Goal: Transaction & Acquisition: Book appointment/travel/reservation

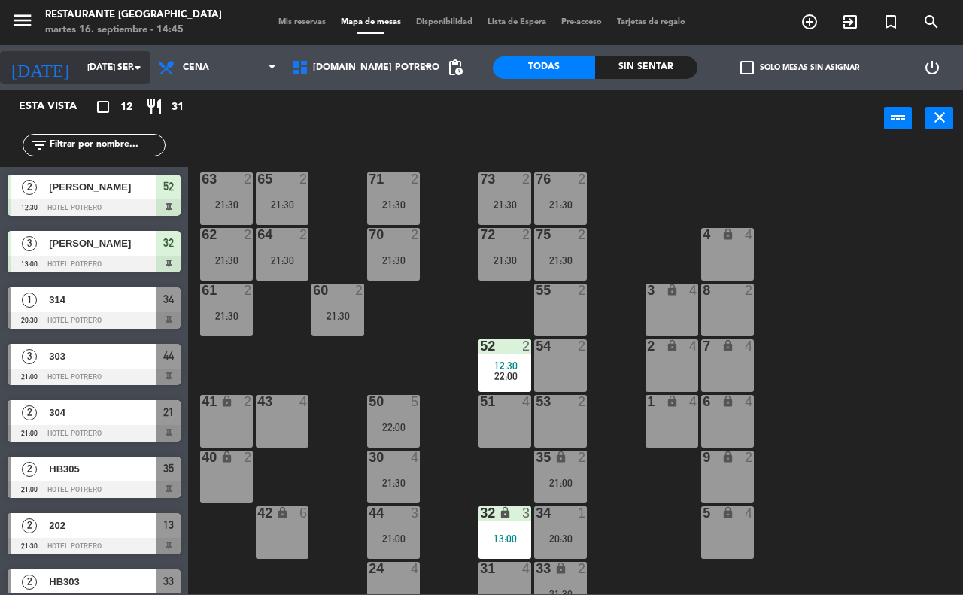
click at [143, 68] on icon "arrow_drop_down" at bounding box center [138, 68] width 18 height 18
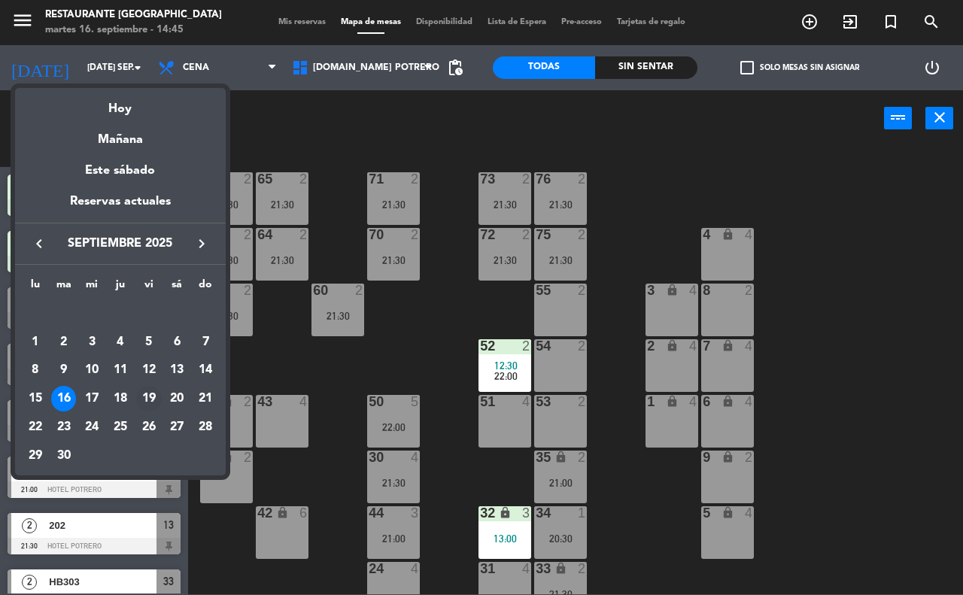
click at [141, 399] on div "19" at bounding box center [149, 399] width 26 height 26
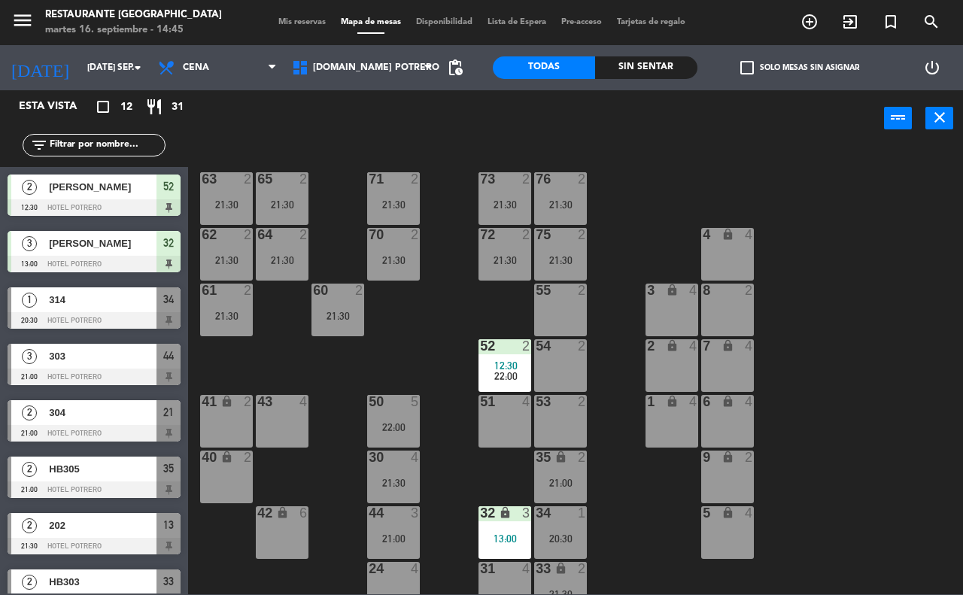
type input "vie. [DATE]"
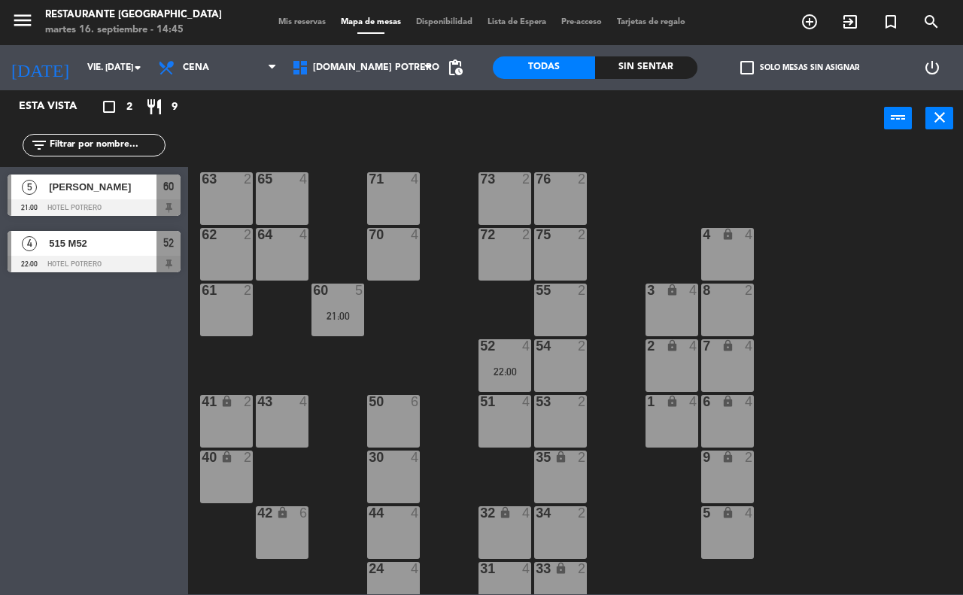
click at [407, 196] on div "71 4" at bounding box center [393, 198] width 53 height 53
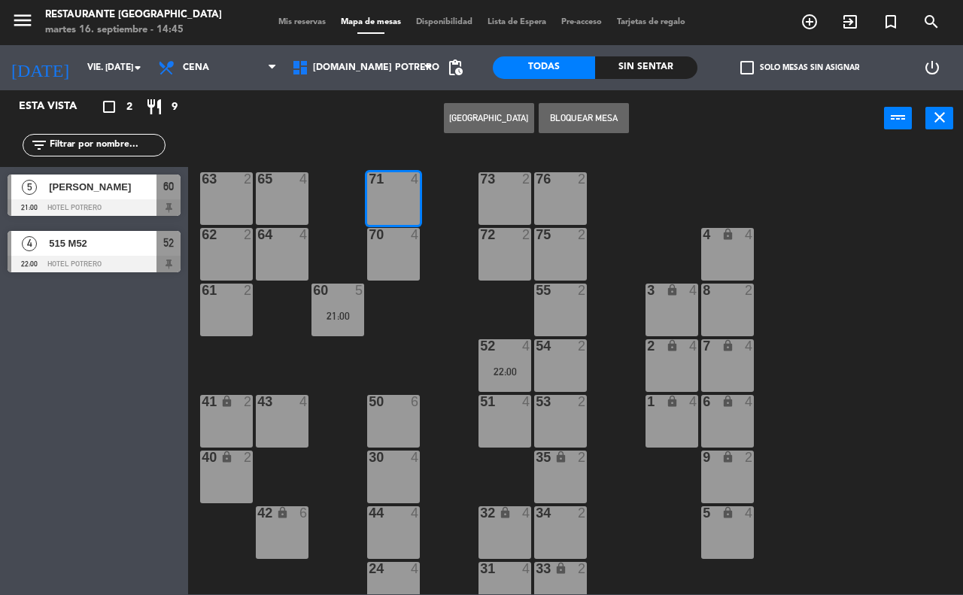
click at [286, 196] on div "65 4" at bounding box center [282, 198] width 53 height 53
click at [461, 125] on button "[GEOGRAPHIC_DATA]" at bounding box center [489, 118] width 90 height 30
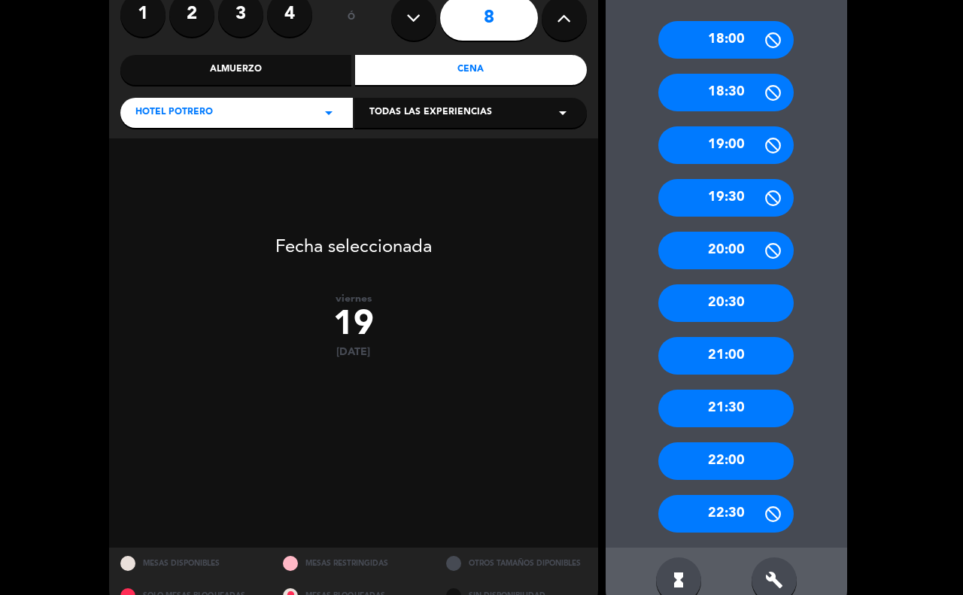
scroll to position [168, 0]
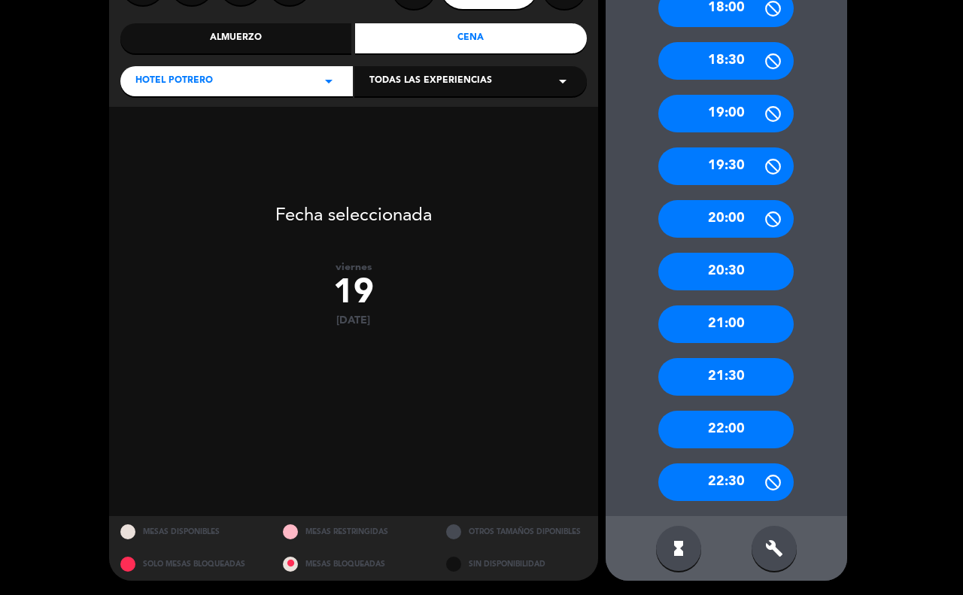
click at [677, 393] on div "21:30" at bounding box center [725, 377] width 135 height 38
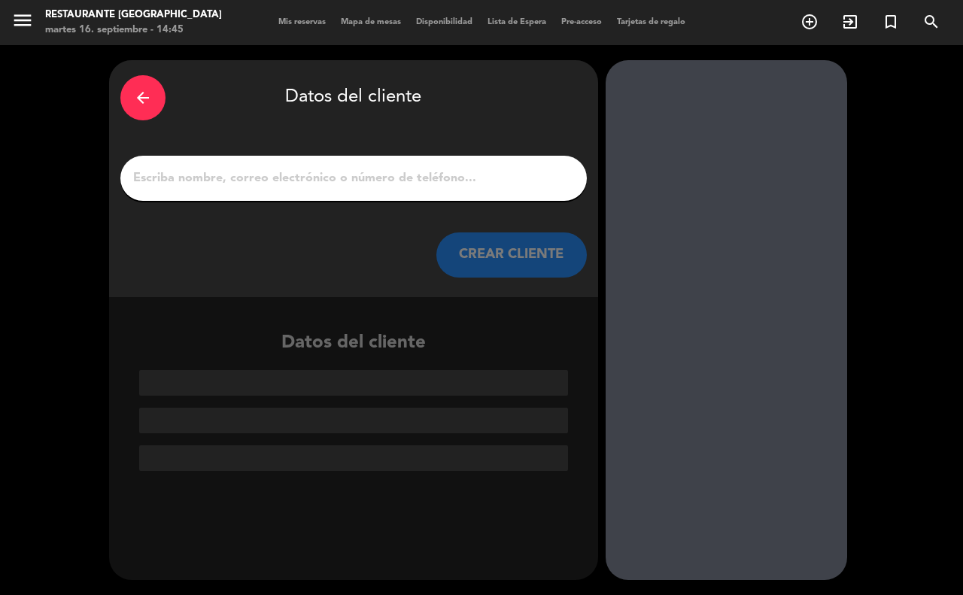
scroll to position [0, 0]
click at [233, 175] on input "1" at bounding box center [354, 178] width 444 height 21
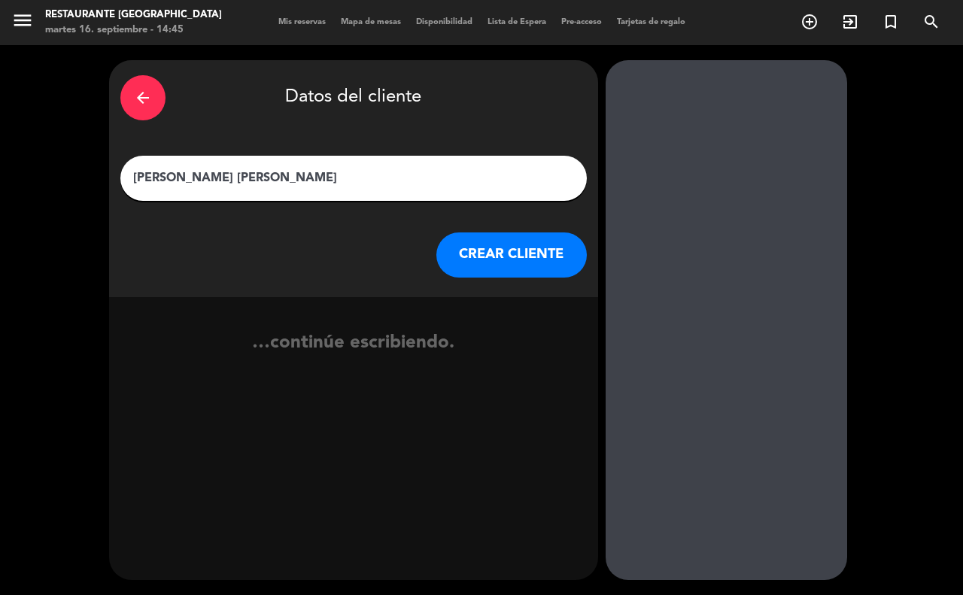
type input "[PERSON_NAME] [PERSON_NAME]"
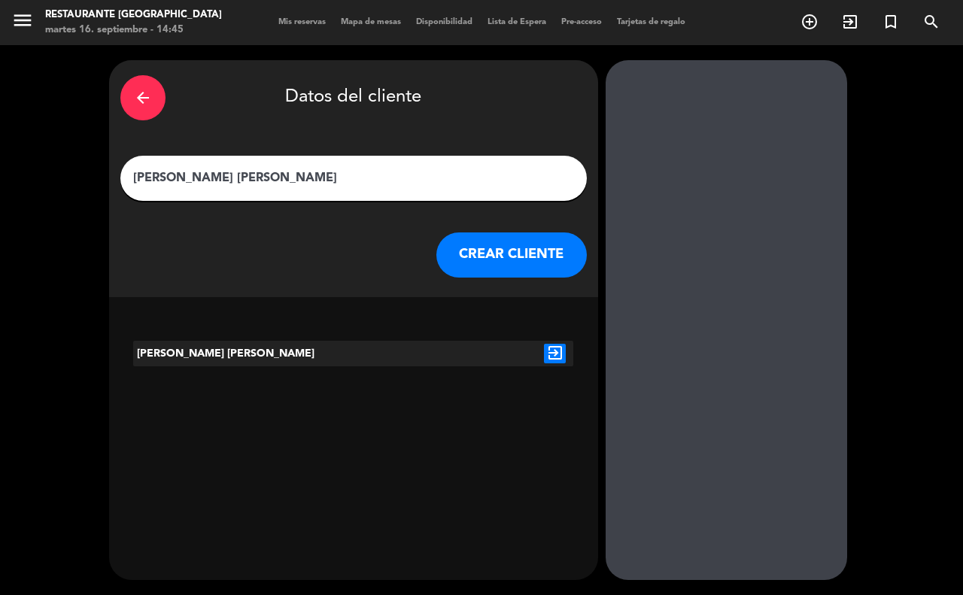
click at [549, 347] on icon "exit_to_app" at bounding box center [555, 354] width 22 height 20
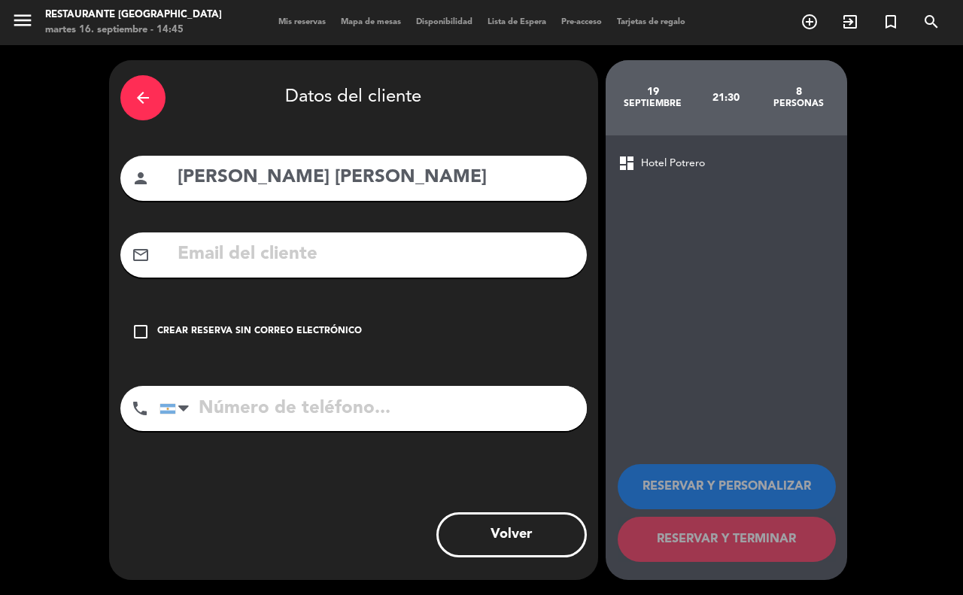
click at [132, 335] on icon "check_box_outline_blank" at bounding box center [141, 332] width 18 height 18
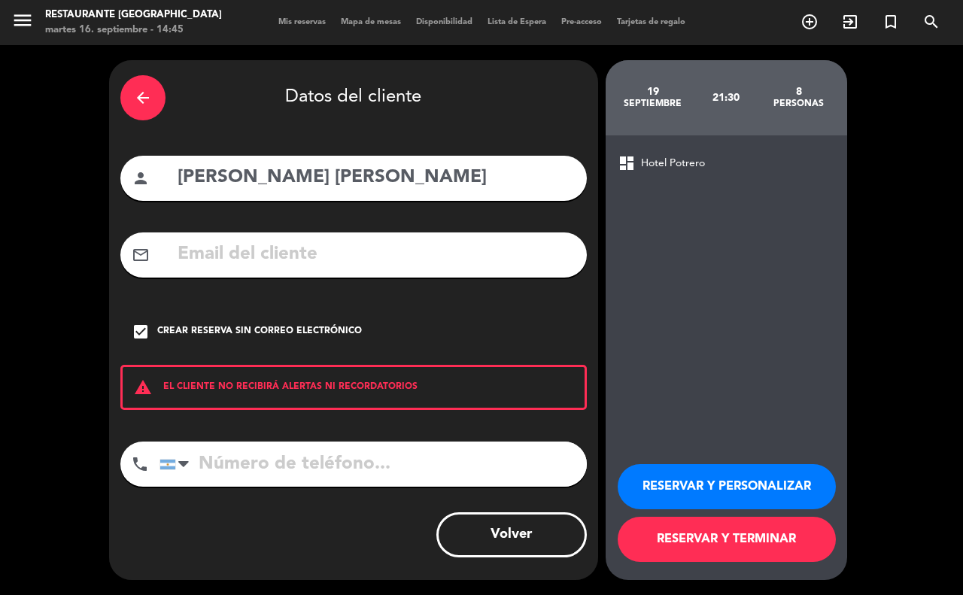
drag, startPoint x: 222, startPoint y: 460, endPoint x: 211, endPoint y: 461, distance: 10.6
click at [211, 461] on input "tel" at bounding box center [372, 463] width 427 height 45
type input "2664200274"
click at [677, 538] on button "RESERVAR Y TERMINAR" at bounding box center [726, 539] width 218 height 45
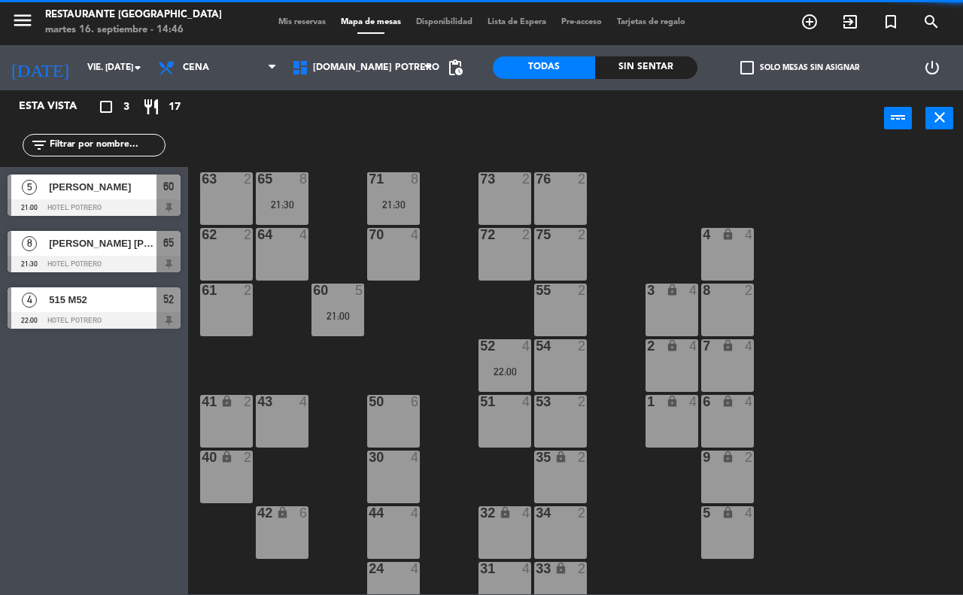
click at [102, 253] on div "[PERSON_NAME] [PERSON_NAME]" at bounding box center [101, 243] width 109 height 25
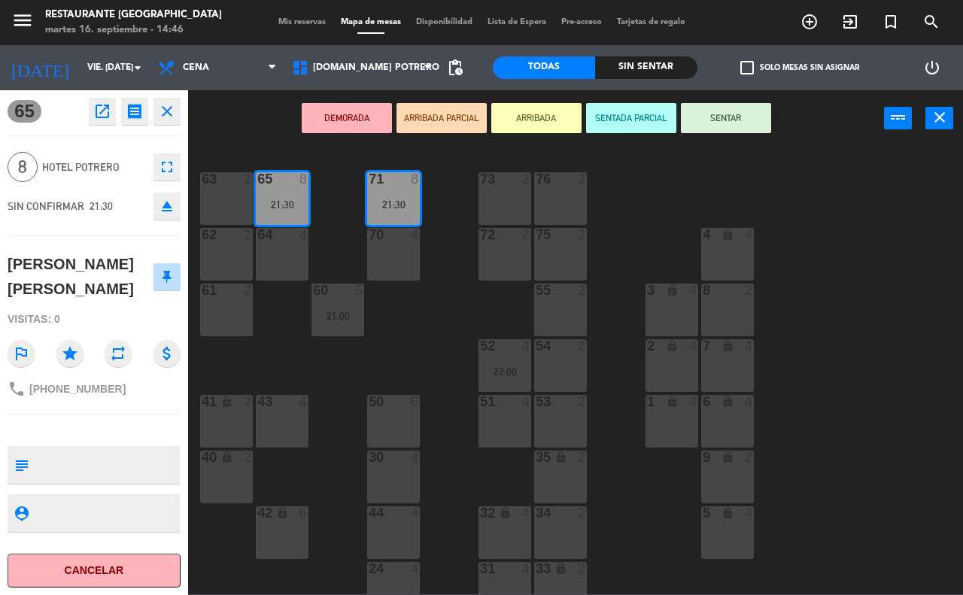
click at [46, 456] on textarea at bounding box center [107, 465] width 144 height 32
type textarea "CUMPLEAÑOS INVITAR TORTA"
click at [130, 422] on div "65 open_in_new receipt 9:30 PM vie., [DATE] 8 personas [PERSON_NAME] [PERSON_NA…" at bounding box center [94, 342] width 188 height 505
click at [148, 423] on div "65 open_in_new receipt 9:30 PM vie., [DATE] 8 personas [PERSON_NAME] [PERSON_NA…" at bounding box center [94, 342] width 188 height 505
click at [163, 421] on div "65 open_in_new receipt 9:30 PM vie., [DATE] 8 personas [PERSON_NAME] [PERSON_NA…" at bounding box center [94, 342] width 188 height 505
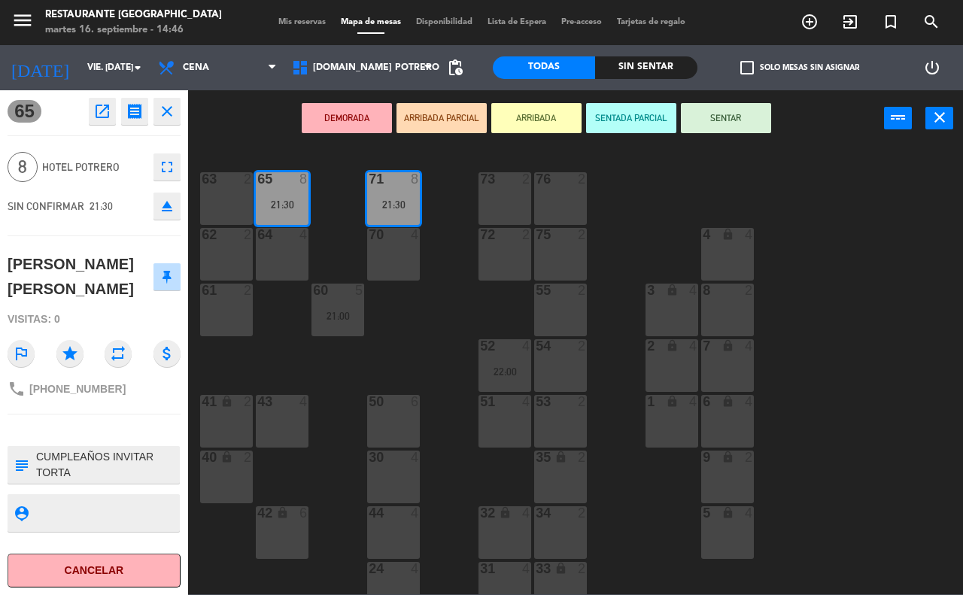
click at [211, 374] on div "65 8 21:30 71 8 21:30 73 2 76 2 63 2 64 4 62 2 70 4 72 2 75 2 4 lock 4 55 2 60 …" at bounding box center [580, 370] width 765 height 448
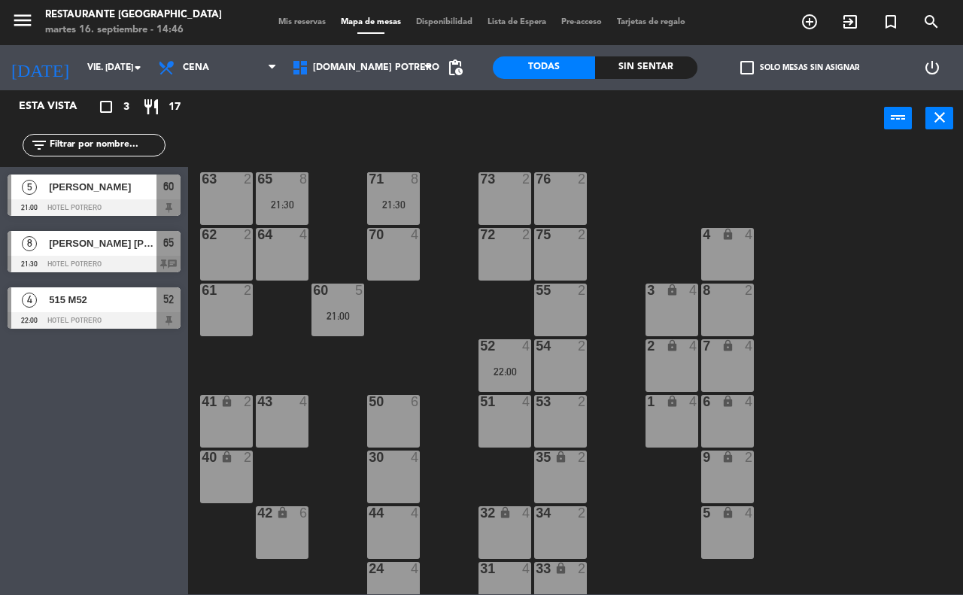
click at [83, 249] on span "[PERSON_NAME] [PERSON_NAME]" at bounding box center [103, 243] width 108 height 16
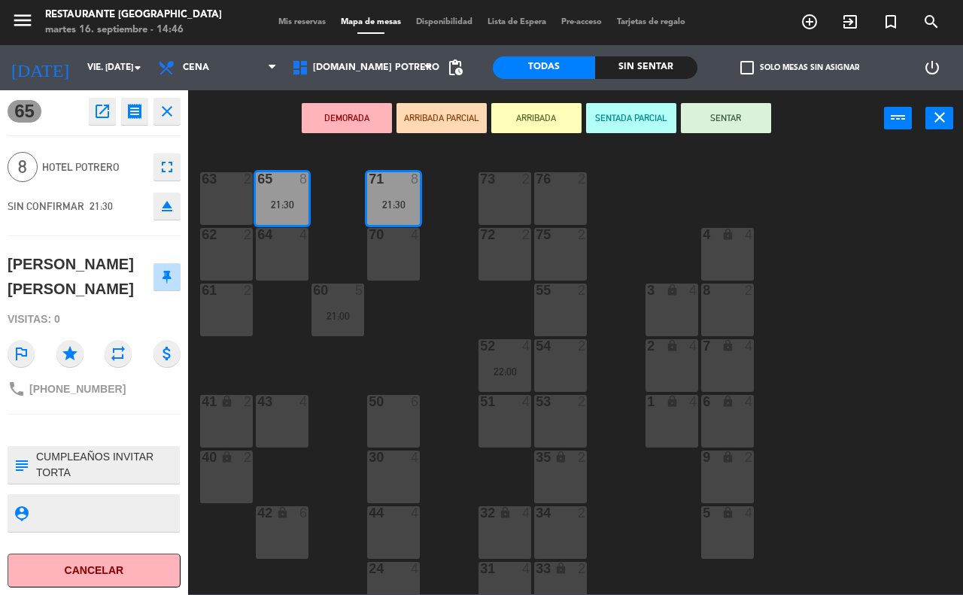
click at [72, 474] on textarea at bounding box center [107, 465] width 144 height 32
click at [109, 459] on textarea at bounding box center [107, 465] width 144 height 32
type textarea "CUMPLEAÑOS 70 DEL SEÑOR INVITAR TORTA"
click at [137, 421] on div "65 open_in_new receipt 9:30 PM vie., [DATE] 8 personas [PERSON_NAME] [PERSON_NA…" at bounding box center [94, 342] width 188 height 505
click at [434, 327] on div "65 8 21:30 71 8 21:30 73 2 76 2 63 2 64 4 62 2 70 4 72 2 75 2 4 lock 4 55 2 60 …" at bounding box center [580, 370] width 765 height 448
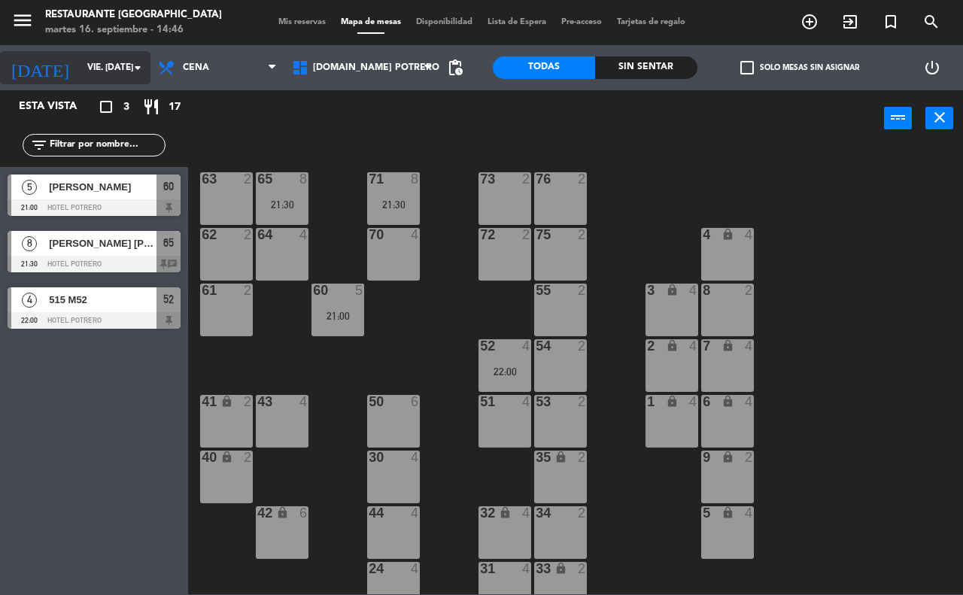
click at [134, 66] on icon "arrow_drop_down" at bounding box center [138, 68] width 18 height 18
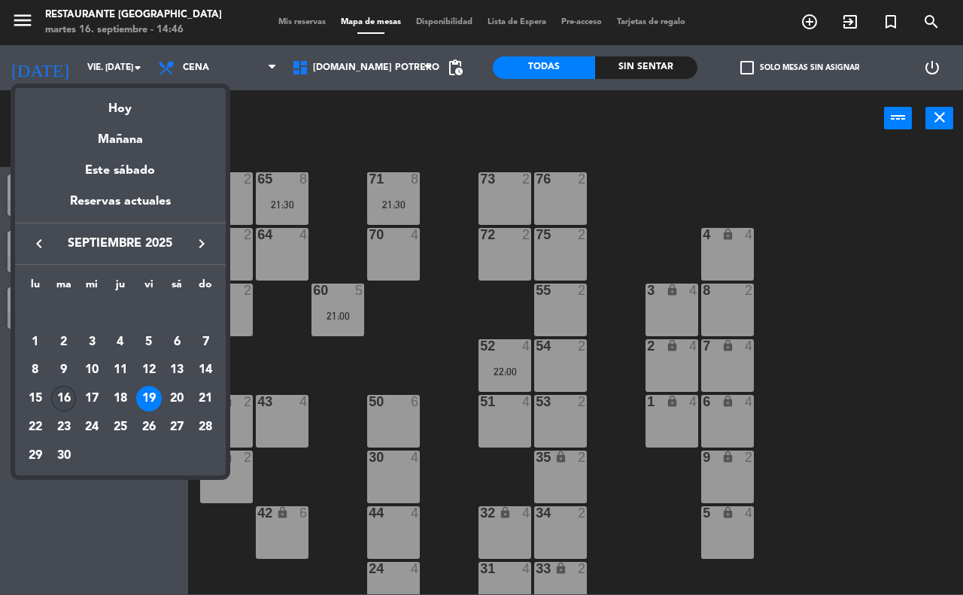
click at [61, 399] on div "16" at bounding box center [64, 399] width 26 height 26
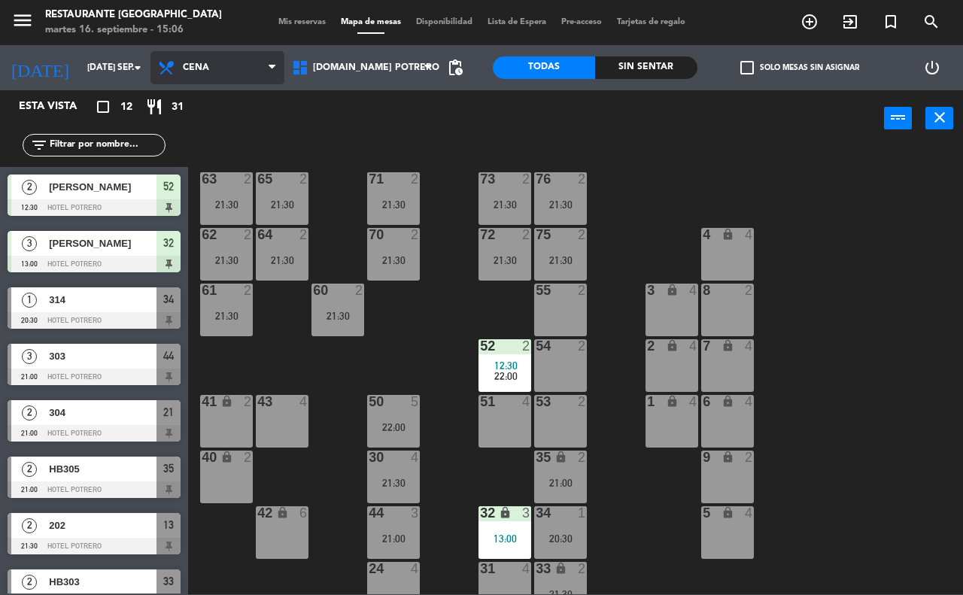
click at [197, 77] on span "Cena" at bounding box center [217, 67] width 134 height 33
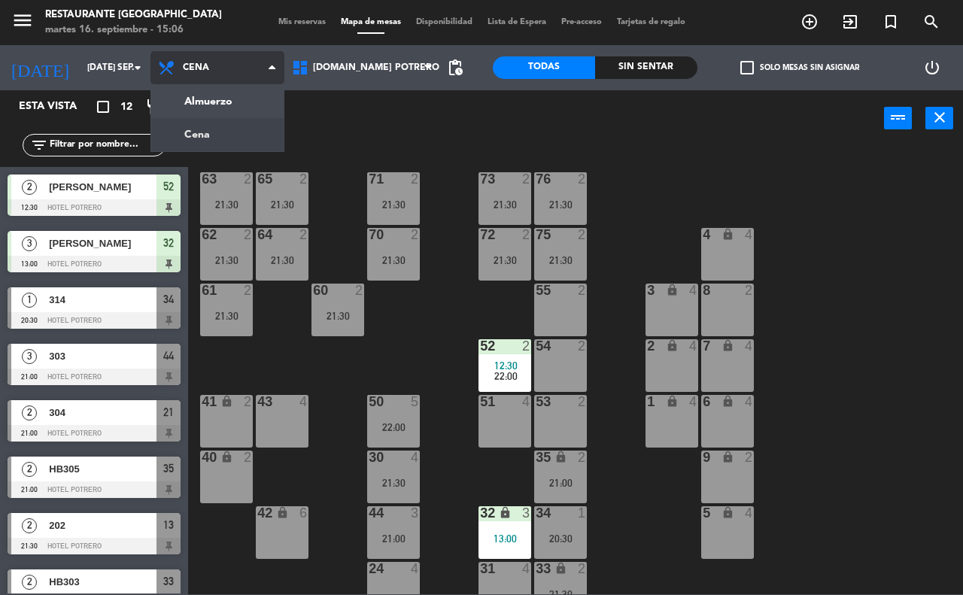
click at [220, 136] on ng-component "menu Restaurante Hotel Potrero martes 16. septiembre - 15:06 Mis reservas Mapa …" at bounding box center [481, 297] width 963 height 594
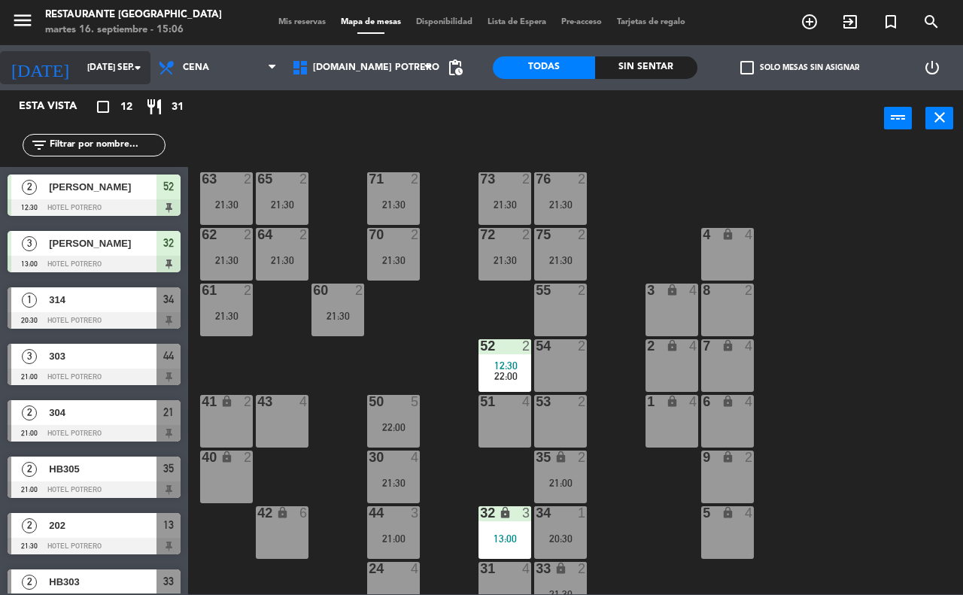
click at [114, 70] on input "[DATE] sep." at bounding box center [140, 68] width 120 height 26
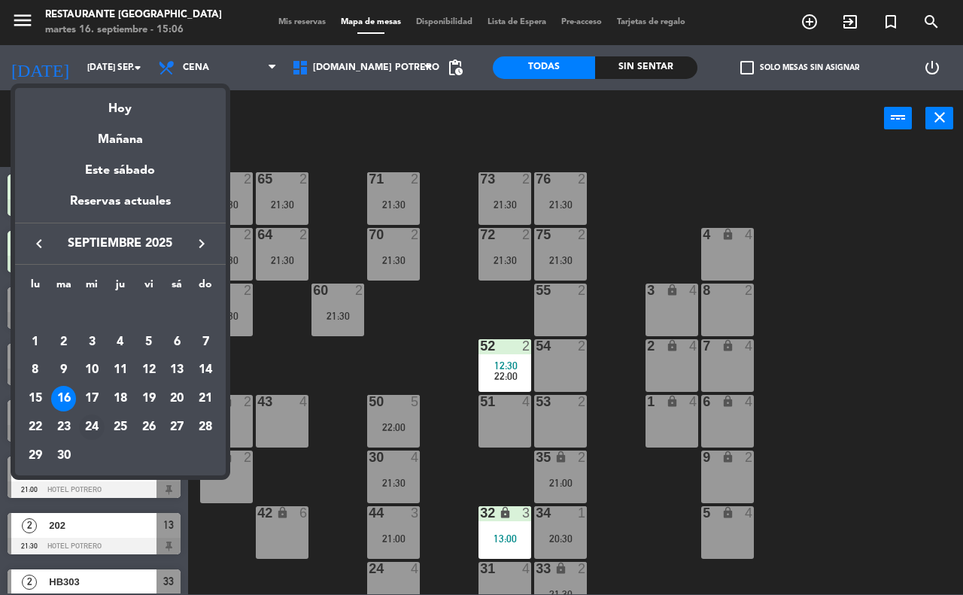
click at [95, 419] on div "24" at bounding box center [92, 427] width 26 height 26
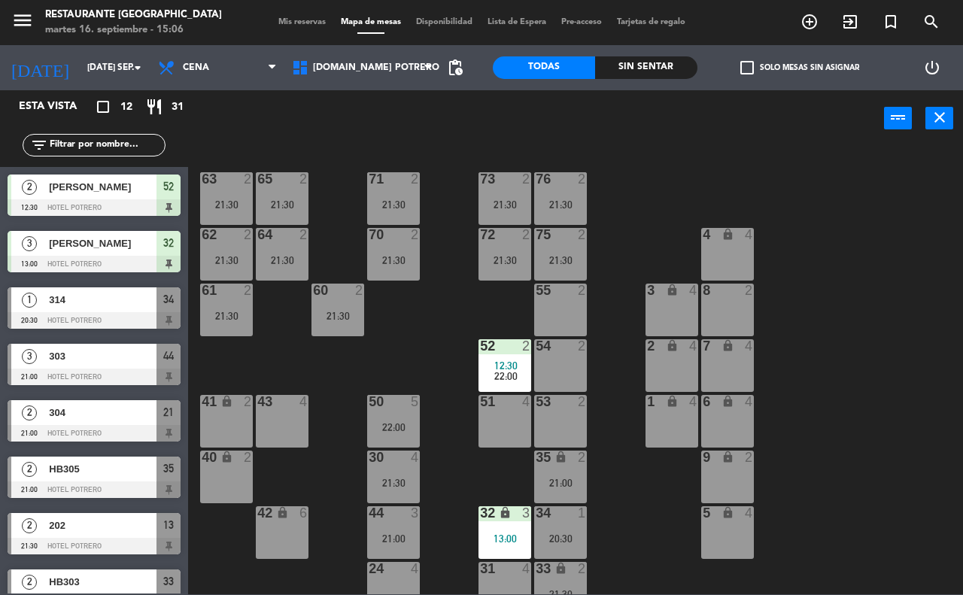
type input "mié. [DATE]"
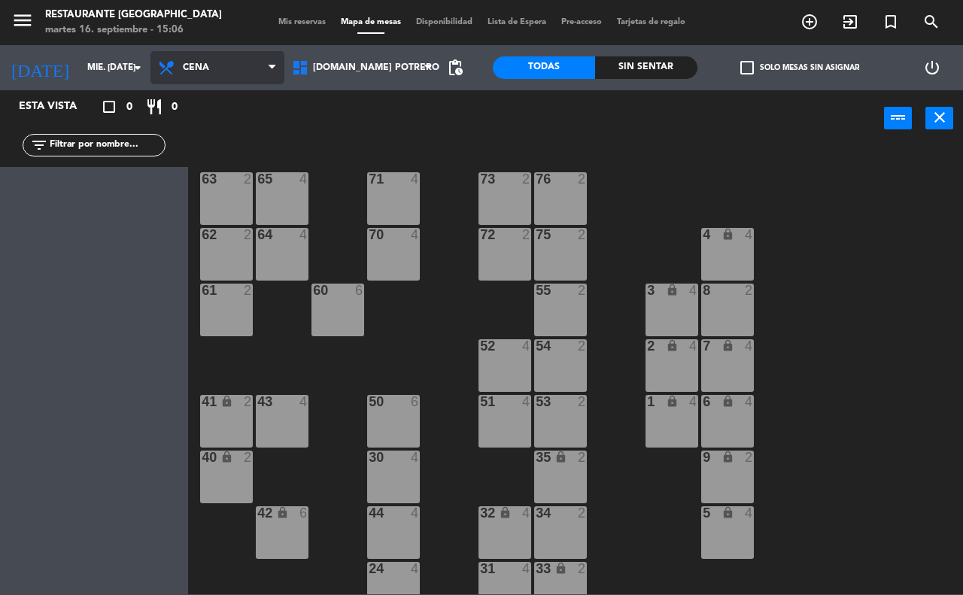
click at [256, 71] on span "Cena" at bounding box center [217, 67] width 134 height 33
click at [245, 99] on ng-component "menu Restaurante Hotel Potrero martes 16. septiembre - 15:06 Mis reservas Mapa …" at bounding box center [481, 297] width 963 height 594
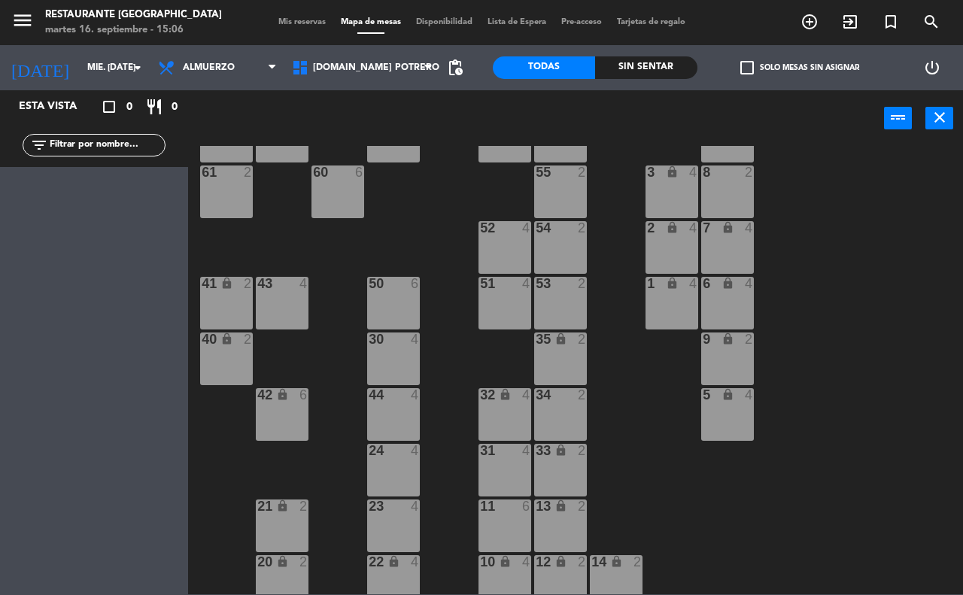
scroll to position [132, 0]
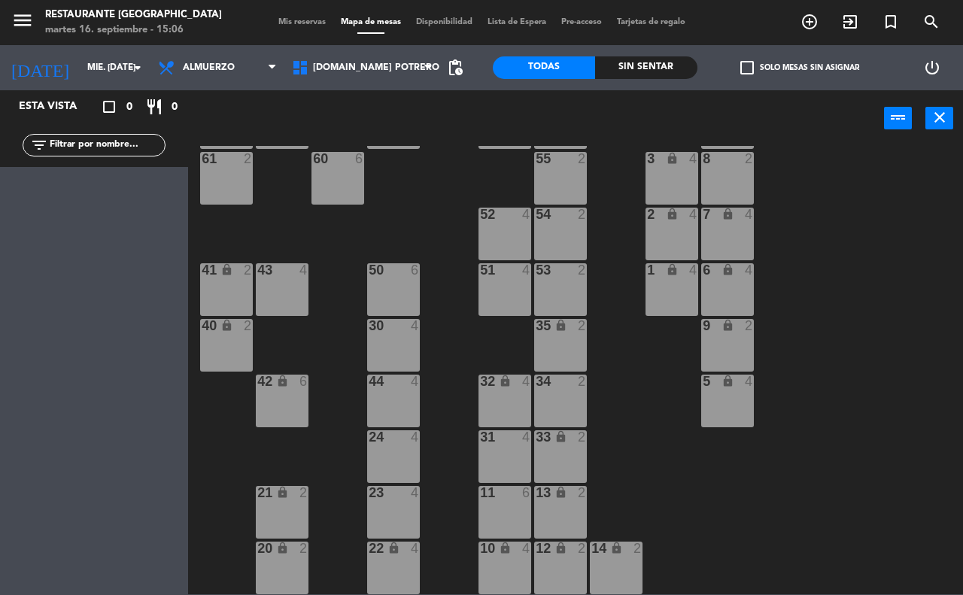
click at [548, 387] on div at bounding box center [560, 381] width 25 height 14
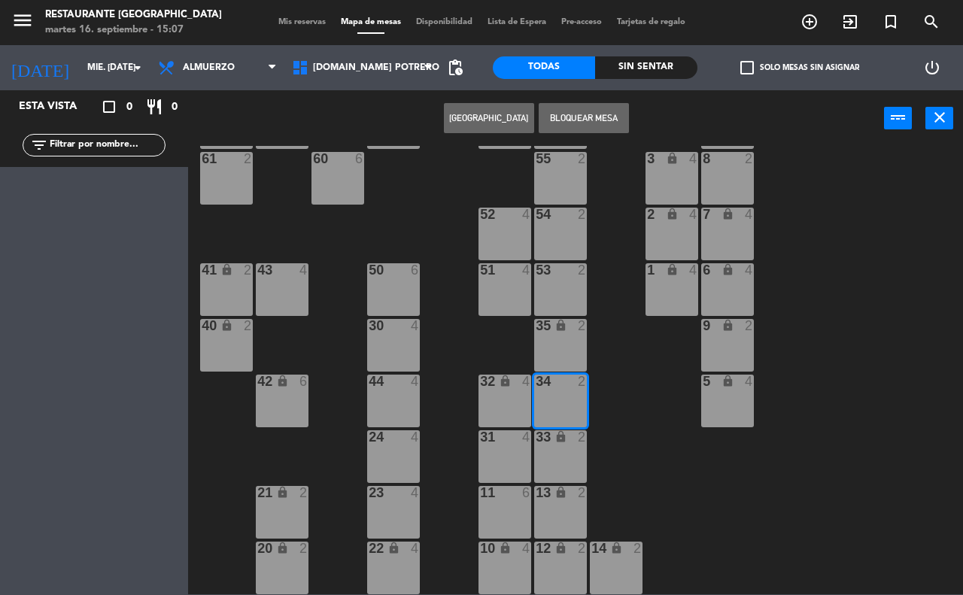
click at [489, 113] on button "[GEOGRAPHIC_DATA]" at bounding box center [489, 118] width 90 height 30
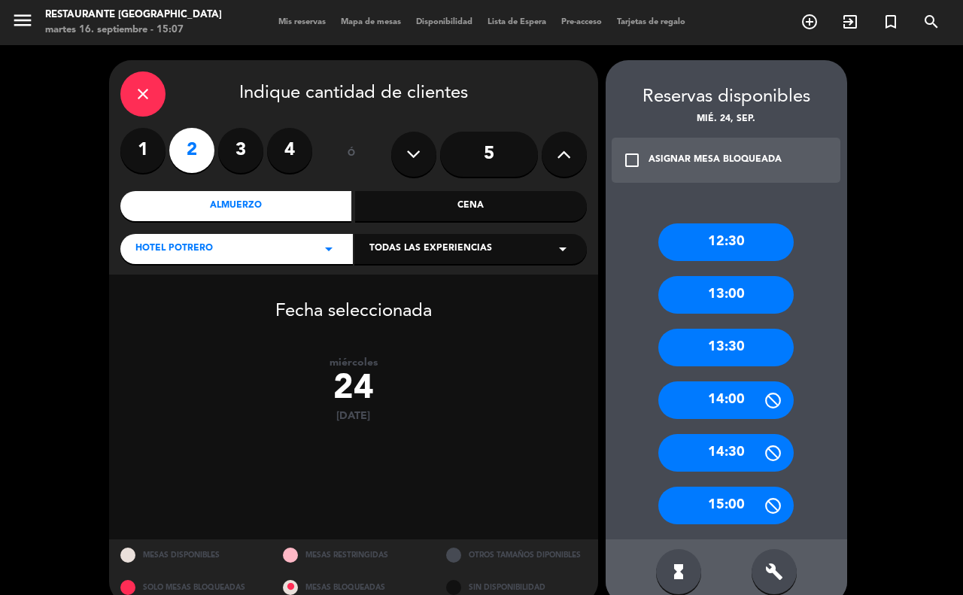
click at [712, 295] on div "13:00" at bounding box center [725, 295] width 135 height 38
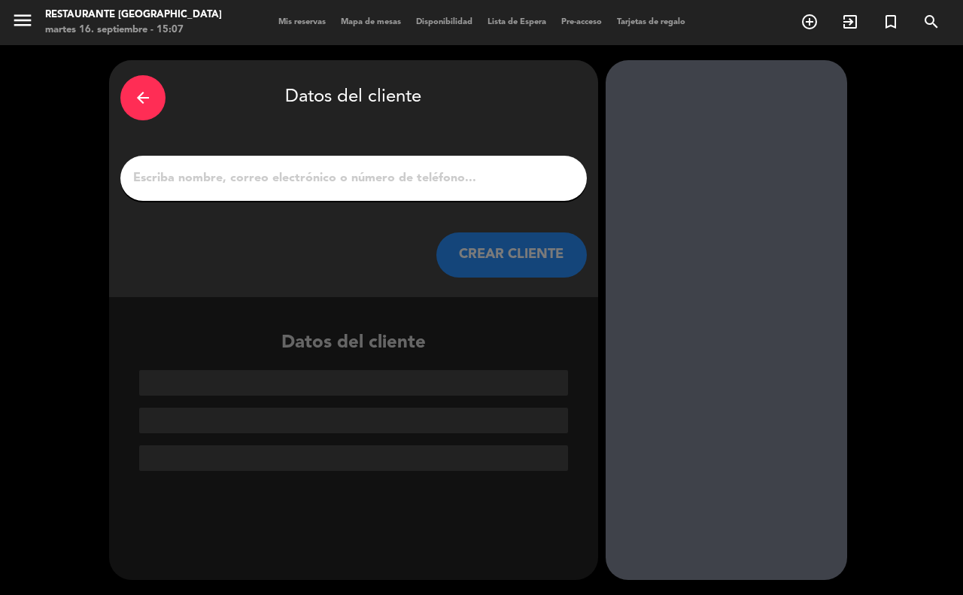
click at [362, 164] on div at bounding box center [353, 178] width 466 height 45
click at [365, 180] on input "1" at bounding box center [354, 178] width 444 height 21
type input "V"
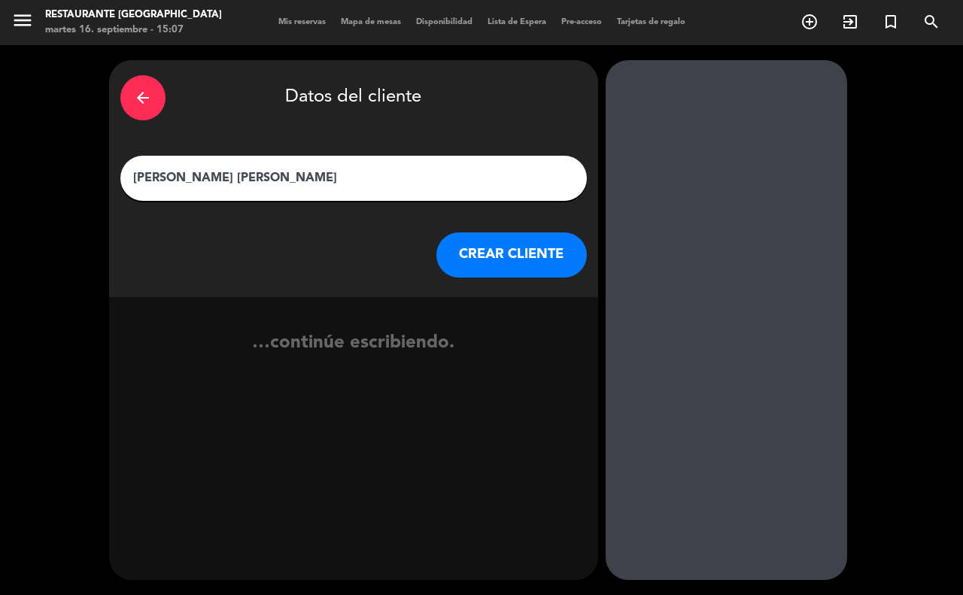
type input "[PERSON_NAME] [PERSON_NAME]"
click at [551, 247] on button "CREAR CLIENTE" at bounding box center [511, 254] width 150 height 45
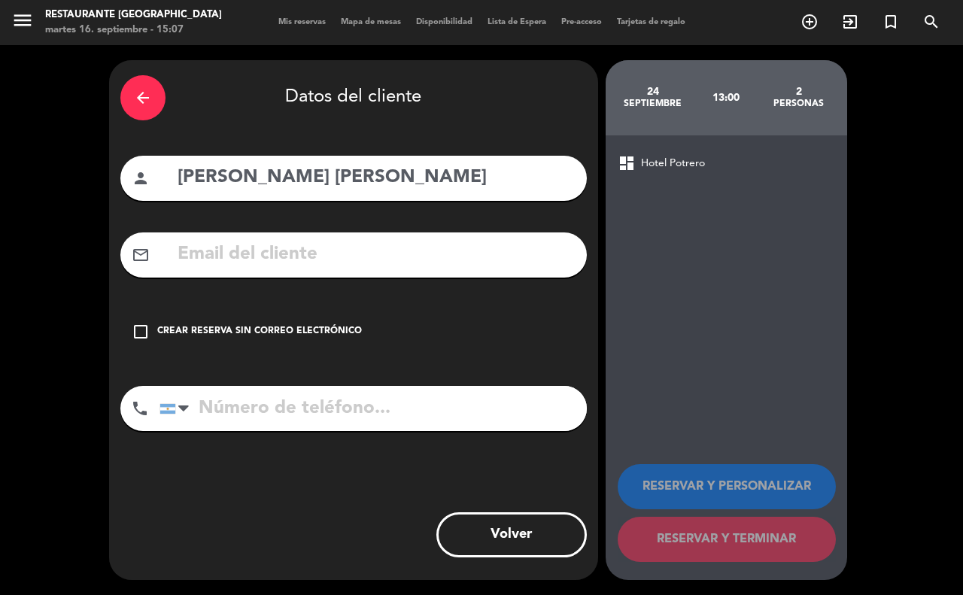
click at [141, 338] on icon "check_box_outline_blank" at bounding box center [141, 332] width 18 height 18
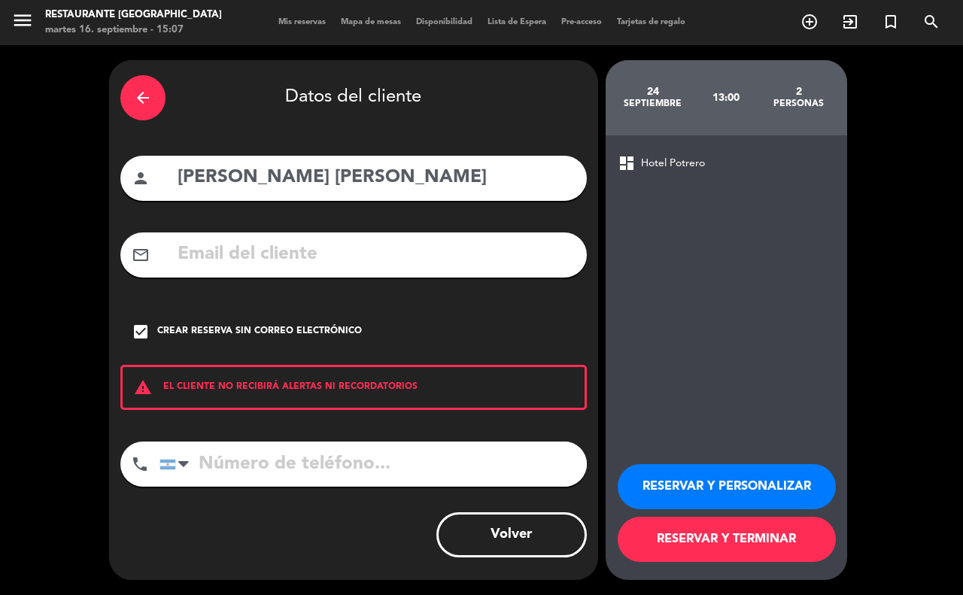
click at [699, 549] on button "RESERVAR Y TERMINAR" at bounding box center [726, 539] width 218 height 45
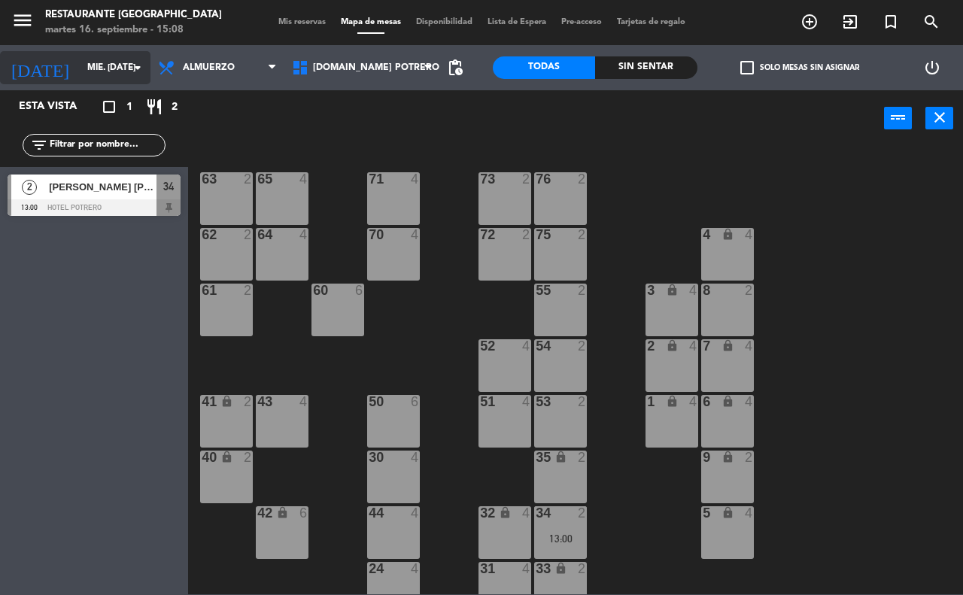
click at [91, 65] on input "mié. [DATE]" at bounding box center [140, 68] width 120 height 26
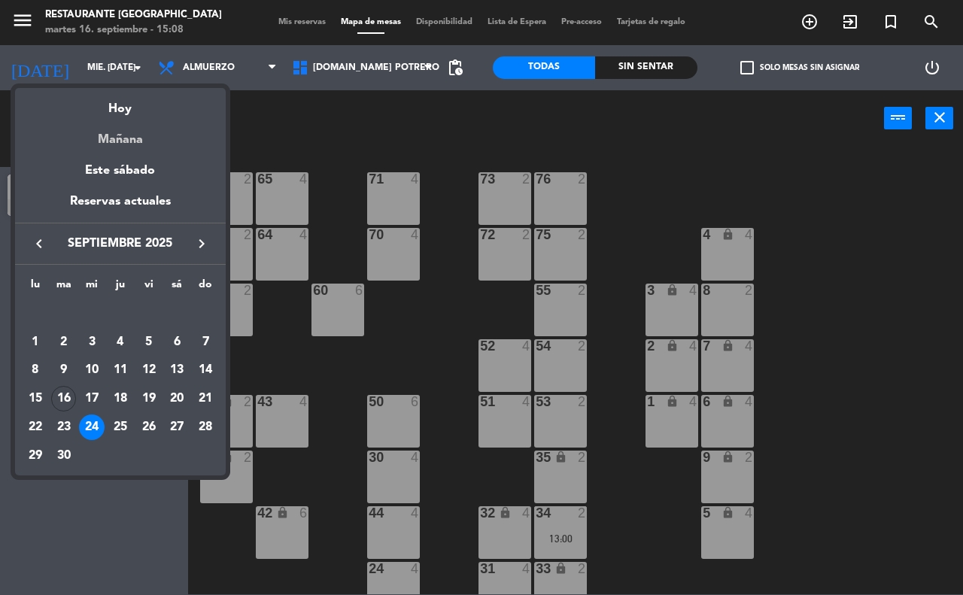
click at [133, 119] on div "Mañana" at bounding box center [120, 134] width 211 height 31
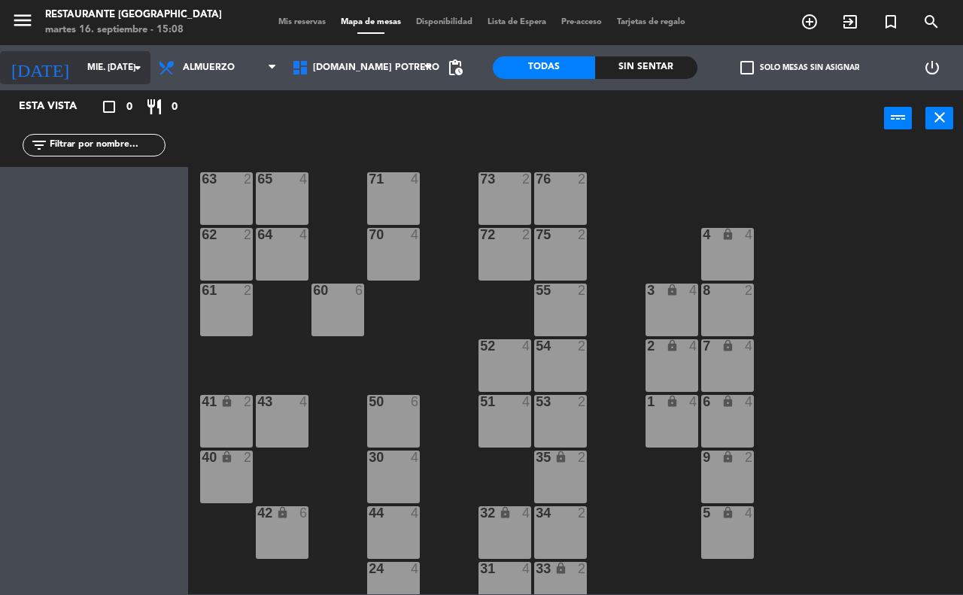
click at [98, 62] on input "mié. [DATE]" at bounding box center [140, 68] width 120 height 26
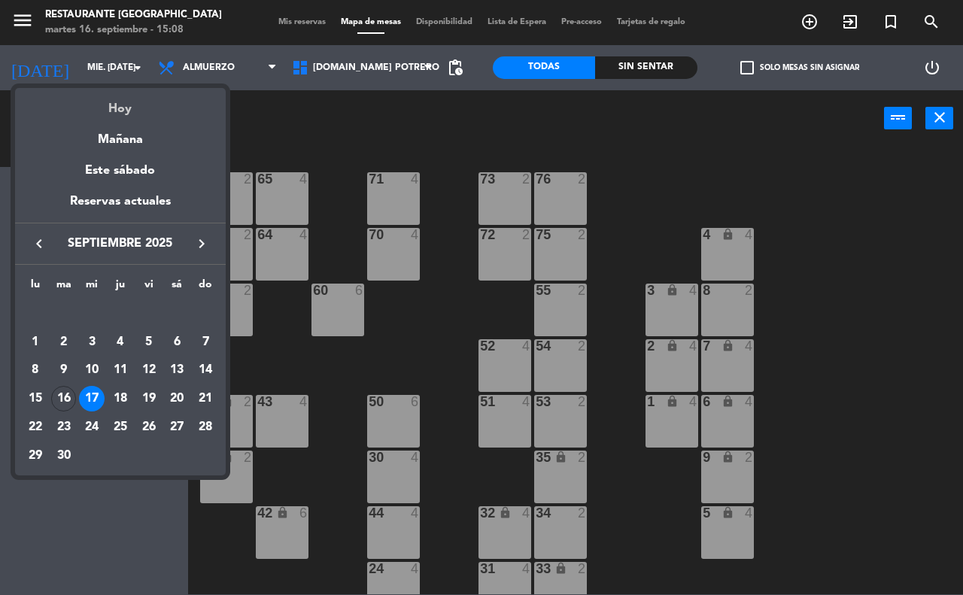
click at [111, 104] on div "Hoy" at bounding box center [120, 103] width 211 height 31
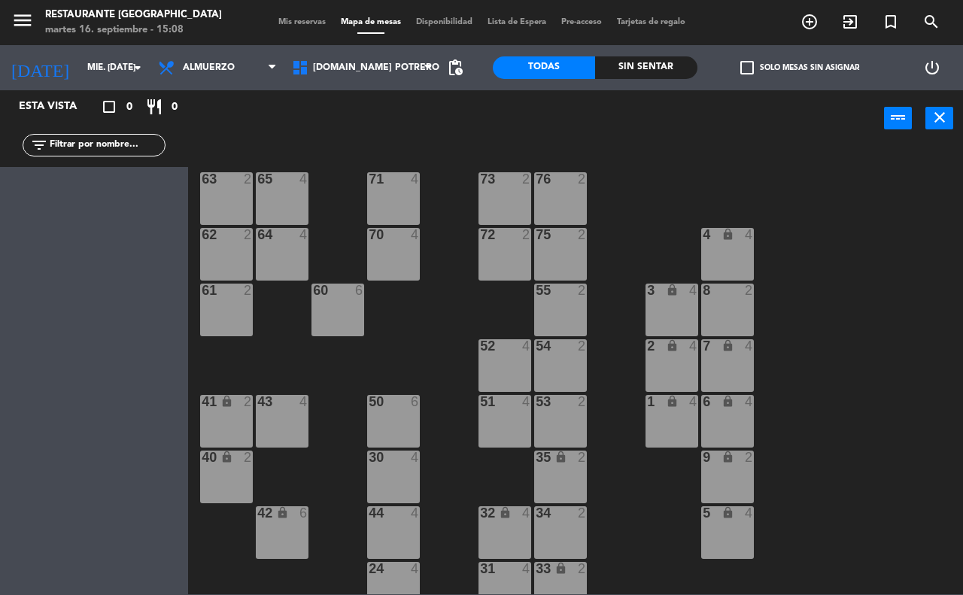
type input "[DATE] sep."
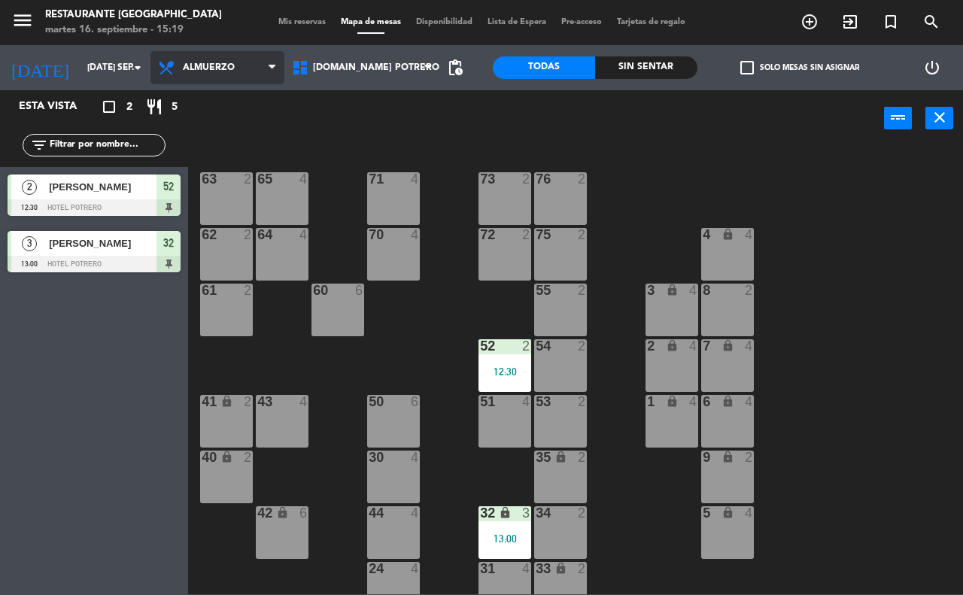
click at [271, 66] on span "Almuerzo" at bounding box center [217, 67] width 134 height 33
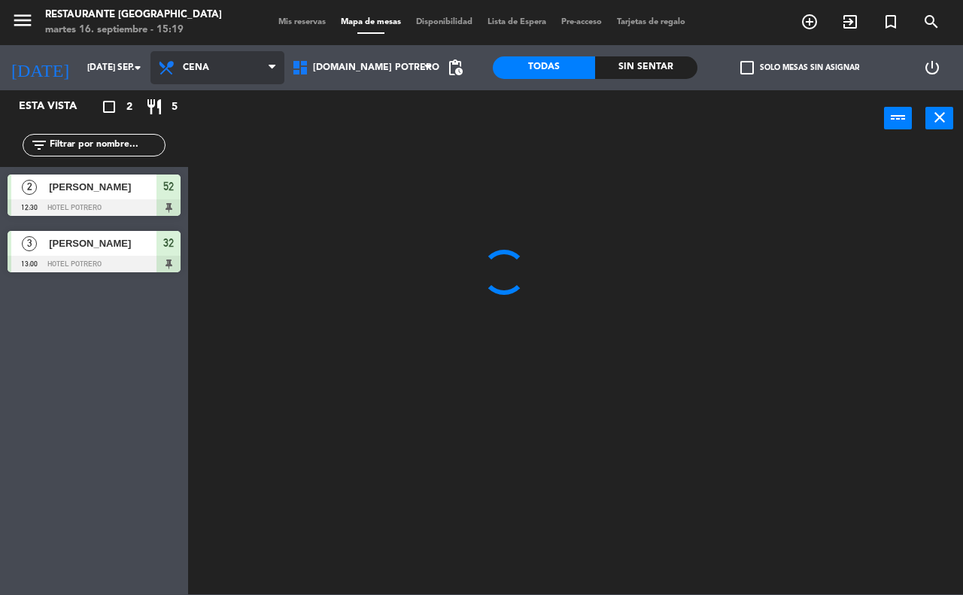
click at [207, 129] on ng-component "menu Restaurante Hotel Potrero martes 16. septiembre - 15:19 Mis reservas Mapa …" at bounding box center [481, 297] width 963 height 594
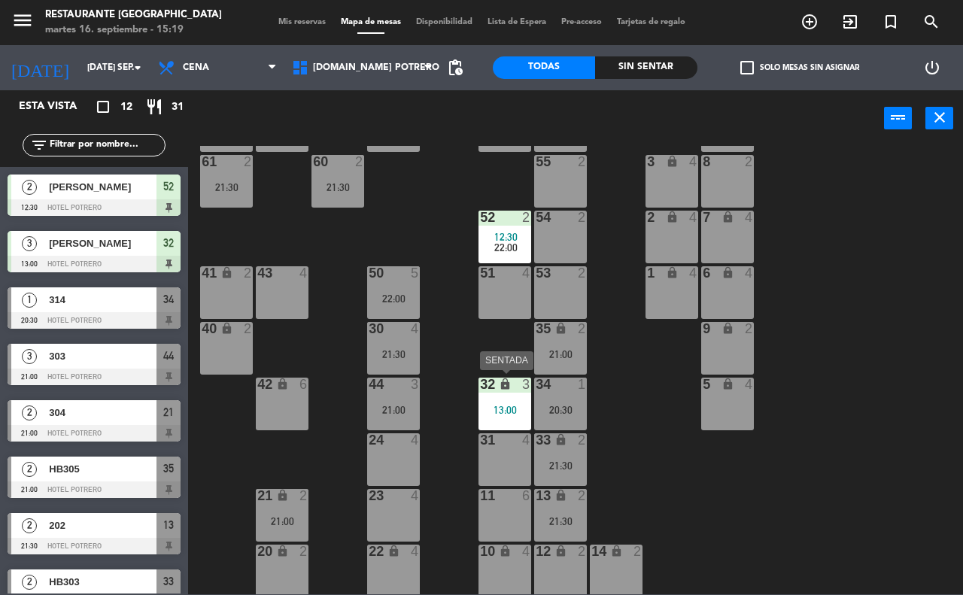
scroll to position [132, 0]
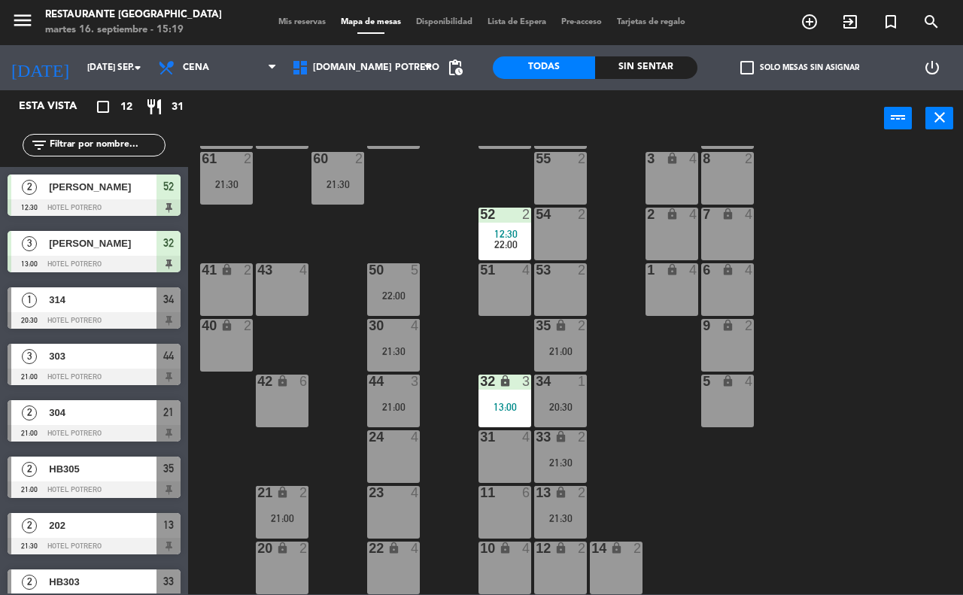
click at [493, 493] on div at bounding box center [505, 493] width 25 height 14
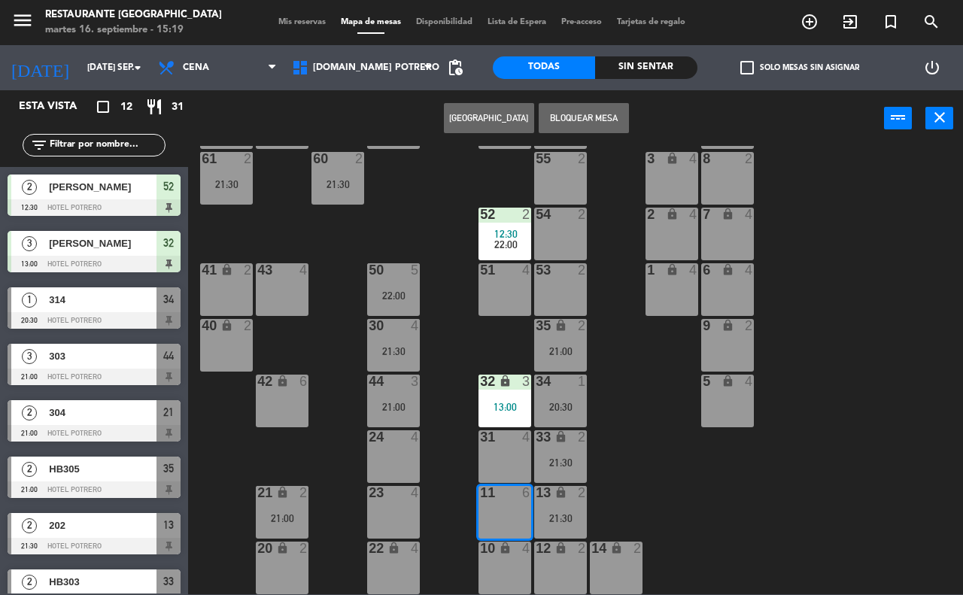
click at [459, 114] on button "[GEOGRAPHIC_DATA]" at bounding box center [489, 118] width 90 height 30
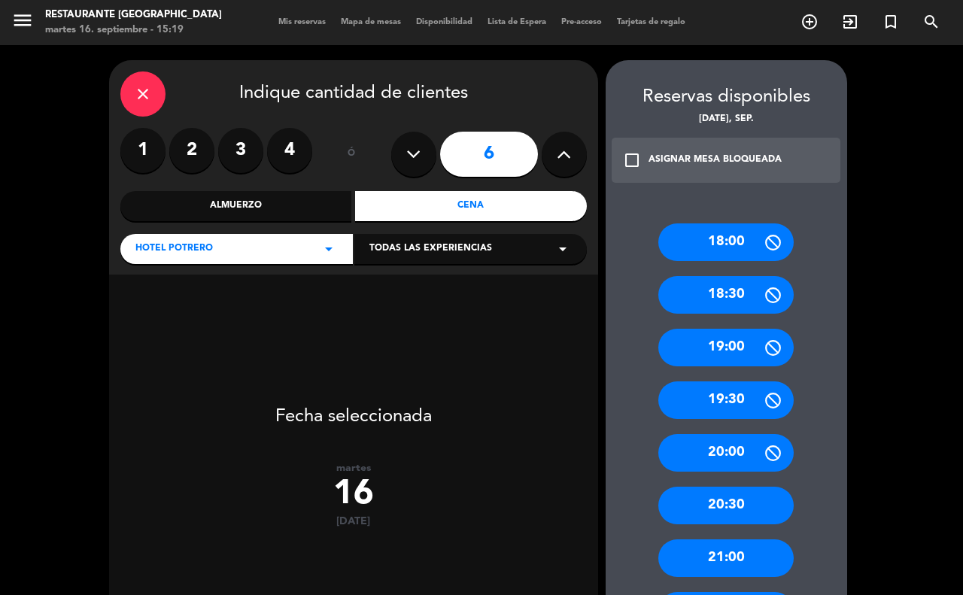
click at [408, 156] on icon at bounding box center [413, 154] width 14 height 23
type input "5"
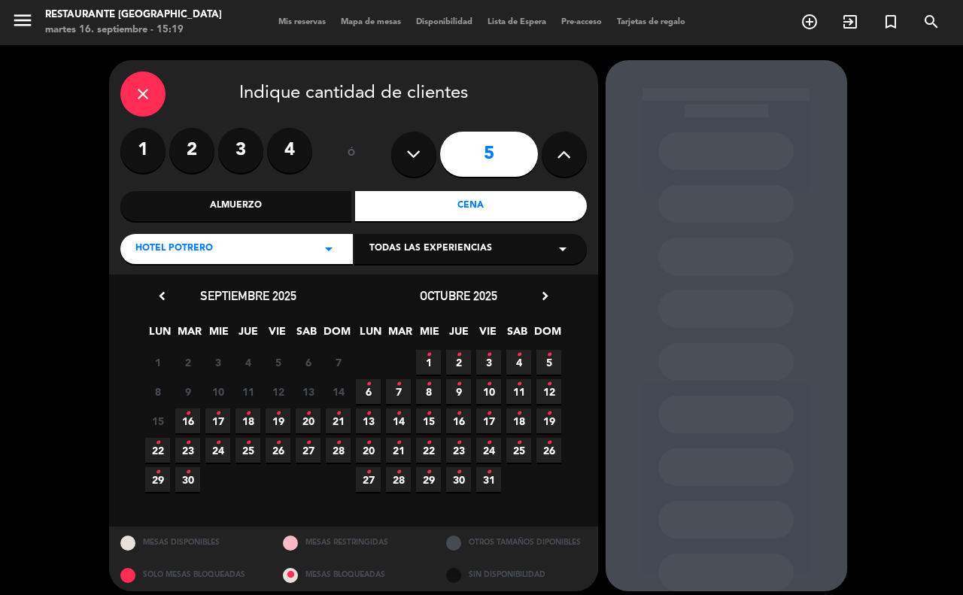
click at [185, 423] on icon "•" at bounding box center [187, 414] width 5 height 24
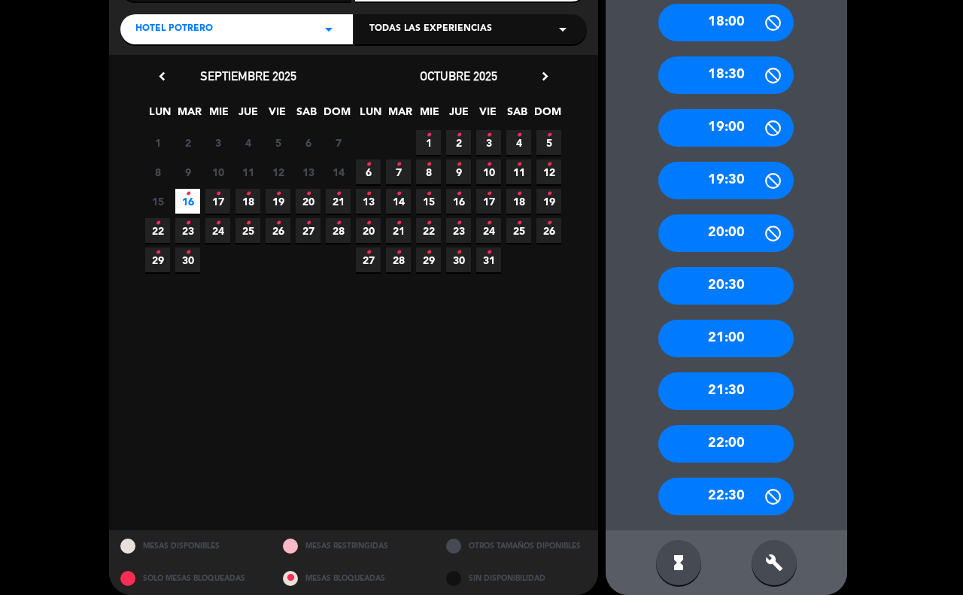
scroll to position [234, 0]
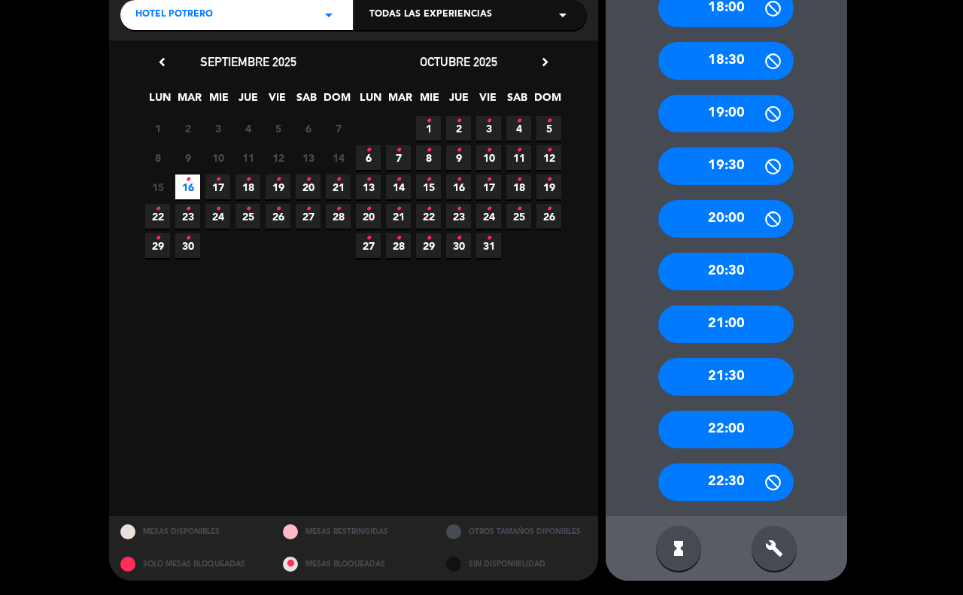
click at [707, 381] on div "21:30" at bounding box center [725, 377] width 135 height 38
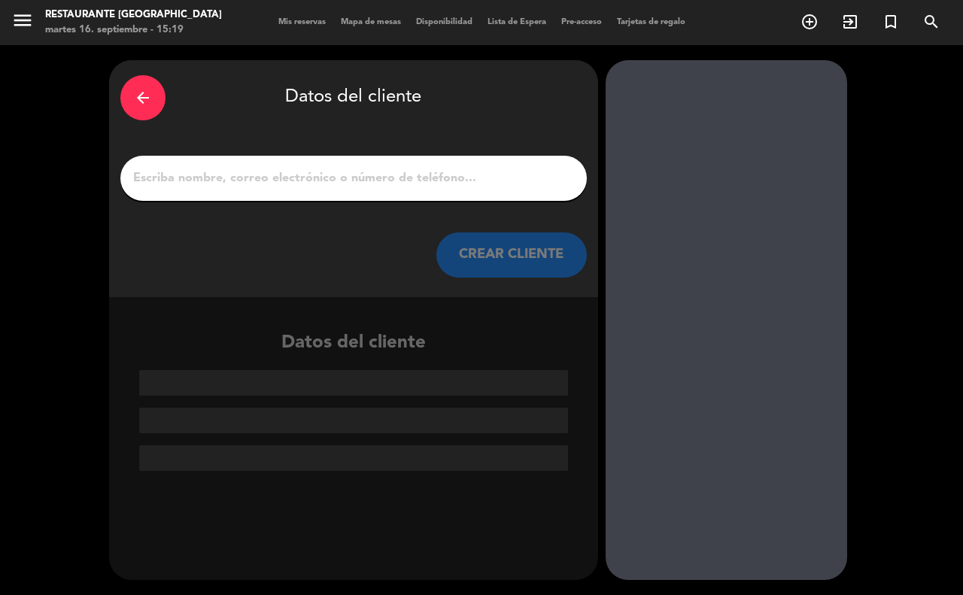
scroll to position [0, 0]
click at [162, 183] on input "1" at bounding box center [354, 178] width 444 height 21
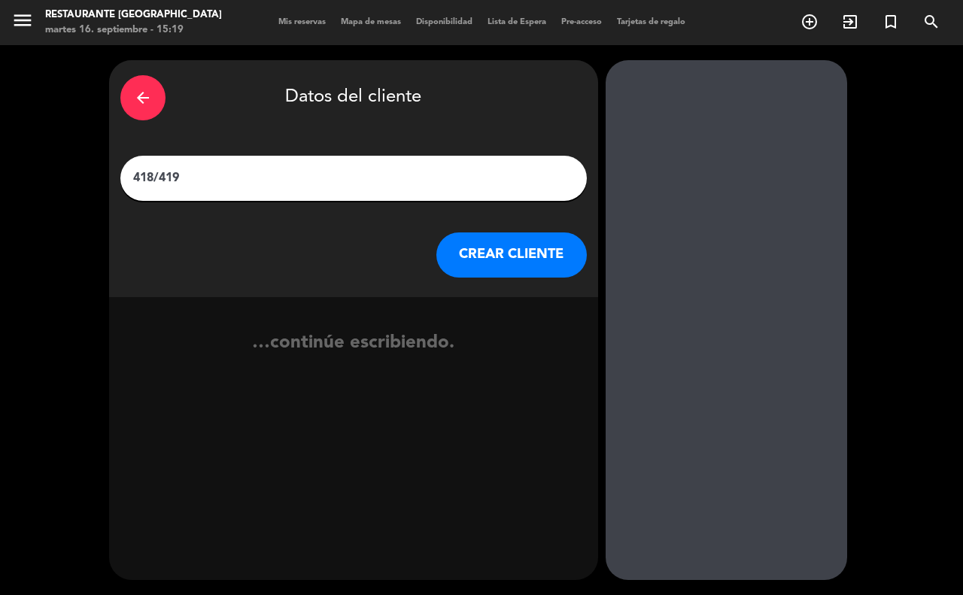
type input "418/419"
click at [484, 241] on button "CREAR CLIENTE" at bounding box center [511, 254] width 150 height 45
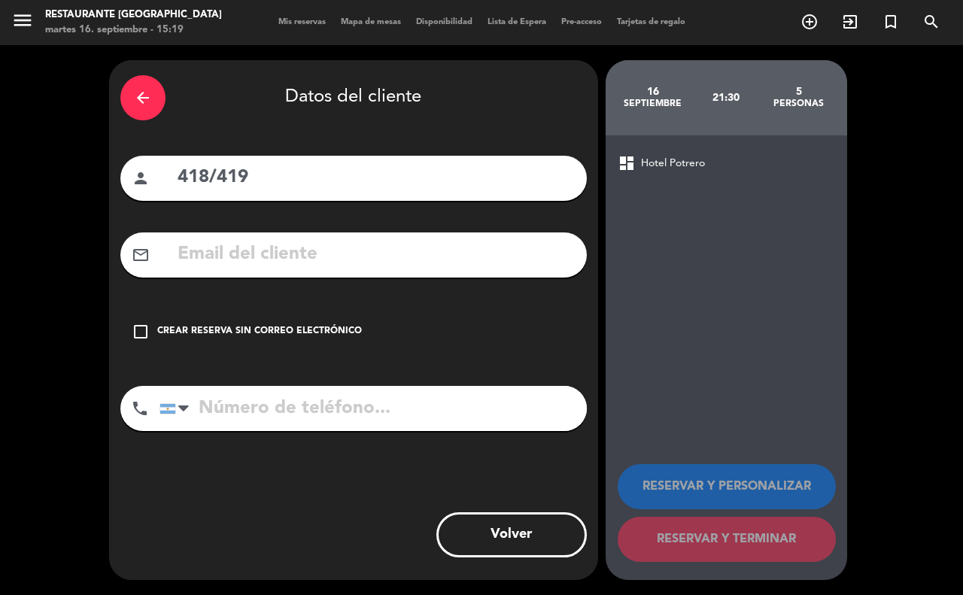
click at [135, 328] on icon "check_box_outline_blank" at bounding box center [141, 332] width 18 height 18
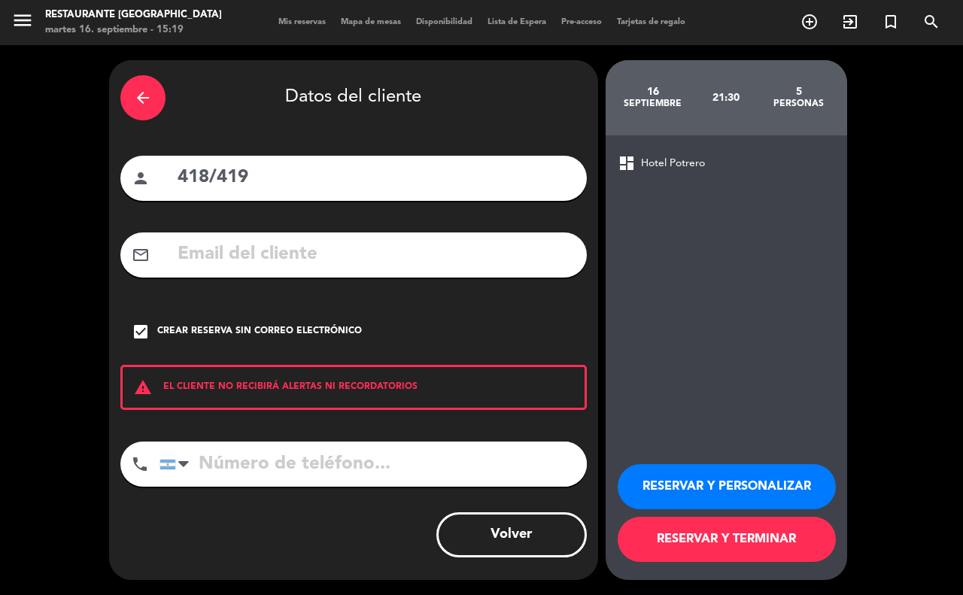
drag, startPoint x: 743, startPoint y: 546, endPoint x: 731, endPoint y: 526, distance: 23.0
click at [741, 544] on button "RESERVAR Y TERMINAR" at bounding box center [726, 539] width 218 height 45
